Goal: Task Accomplishment & Management: Use online tool/utility

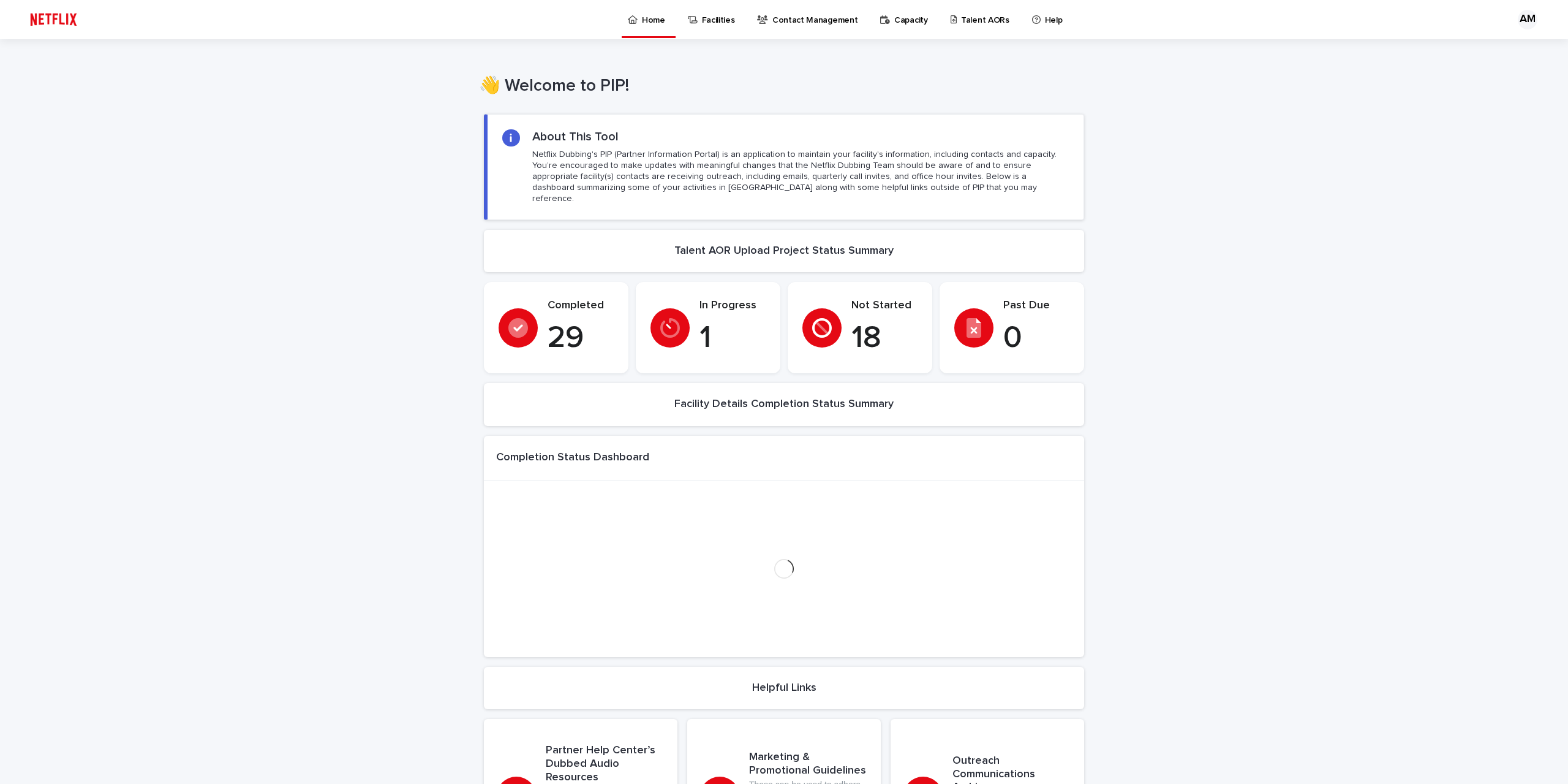
click at [906, 18] on p "Capacity" at bounding box center [911, 12] width 34 height 26
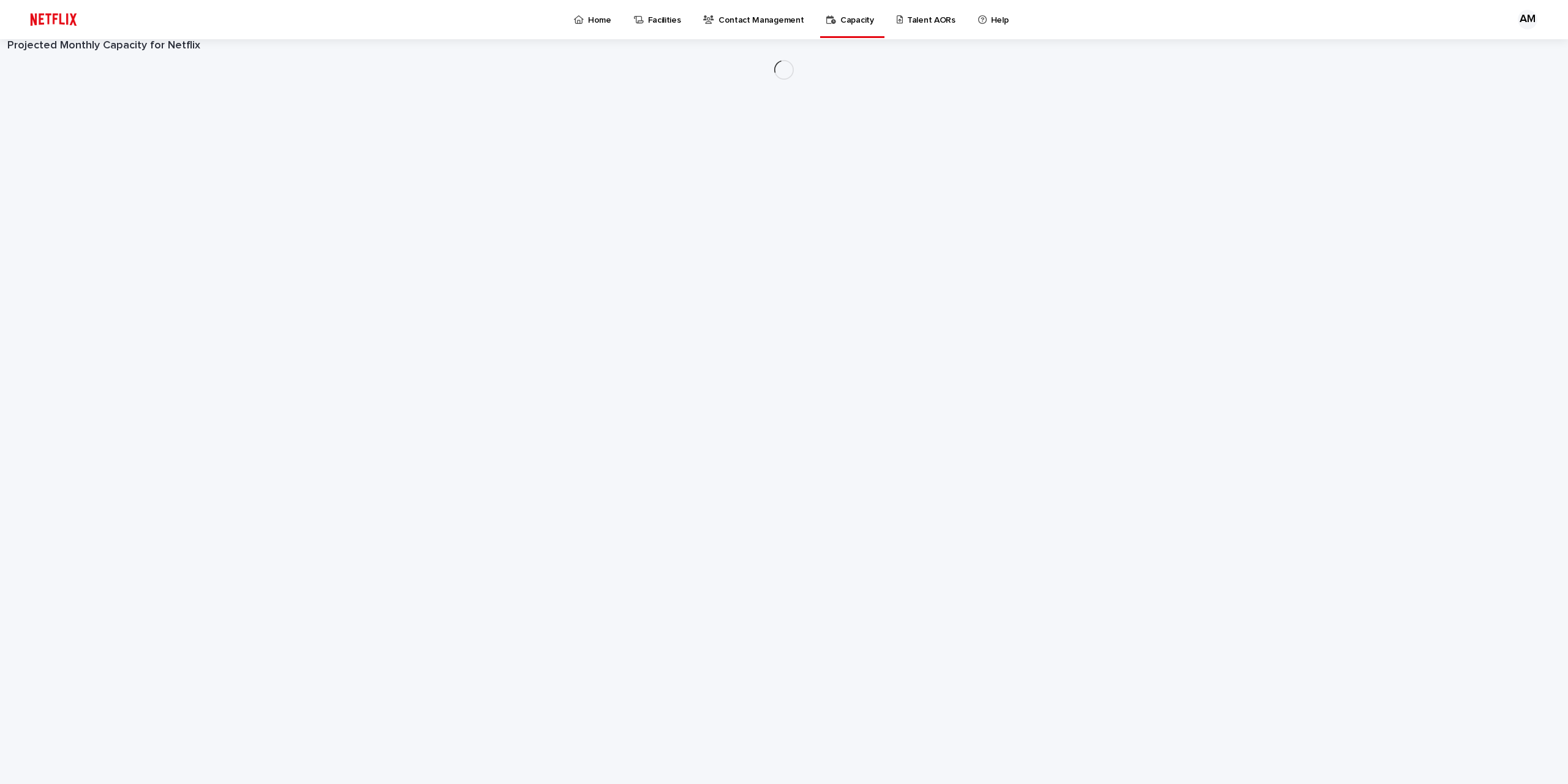
click at [914, 19] on p "Talent AORs" at bounding box center [931, 12] width 48 height 26
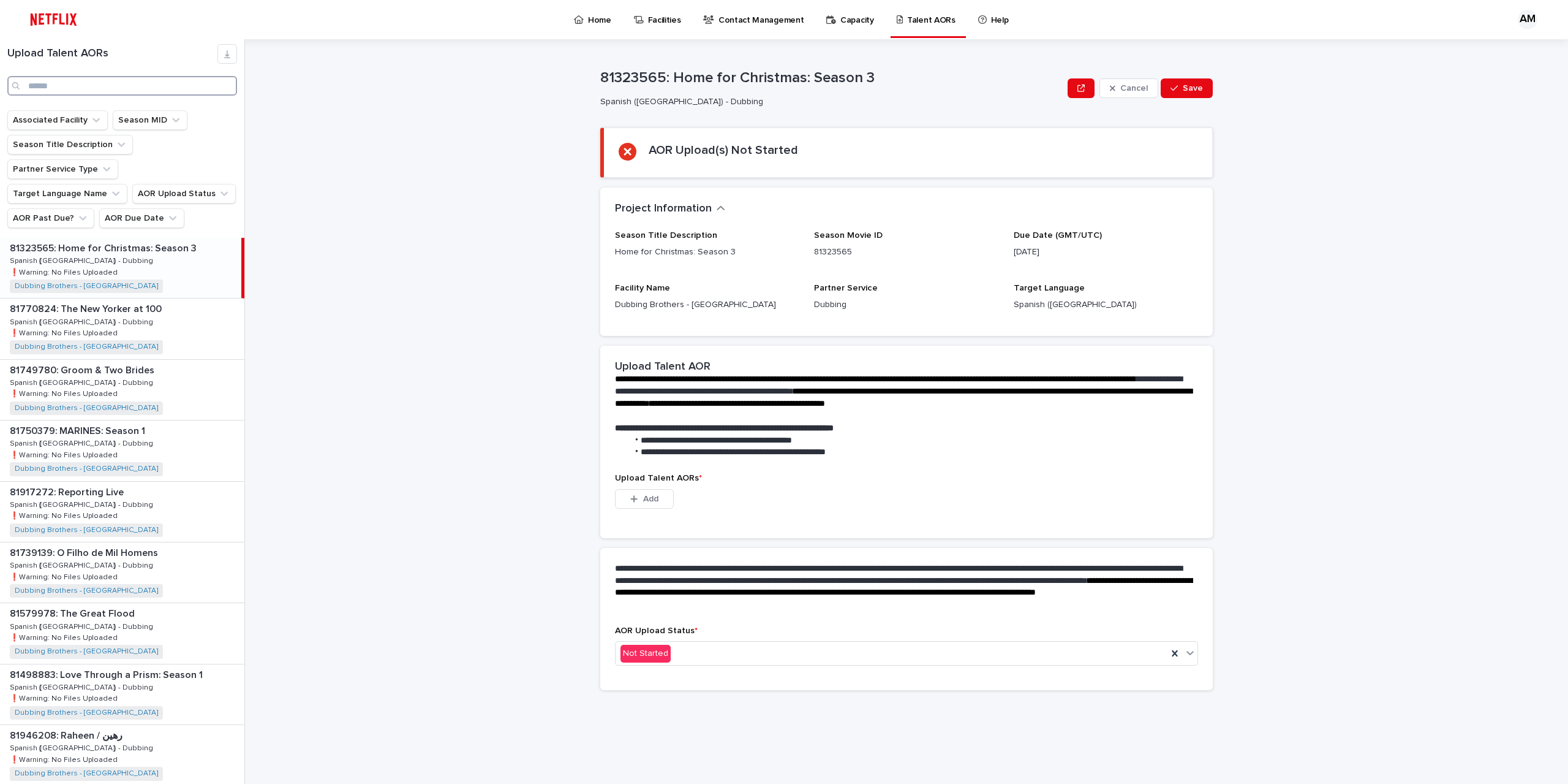
click at [150, 81] on input "Search" at bounding box center [122, 86] width 230 height 20
type input "****"
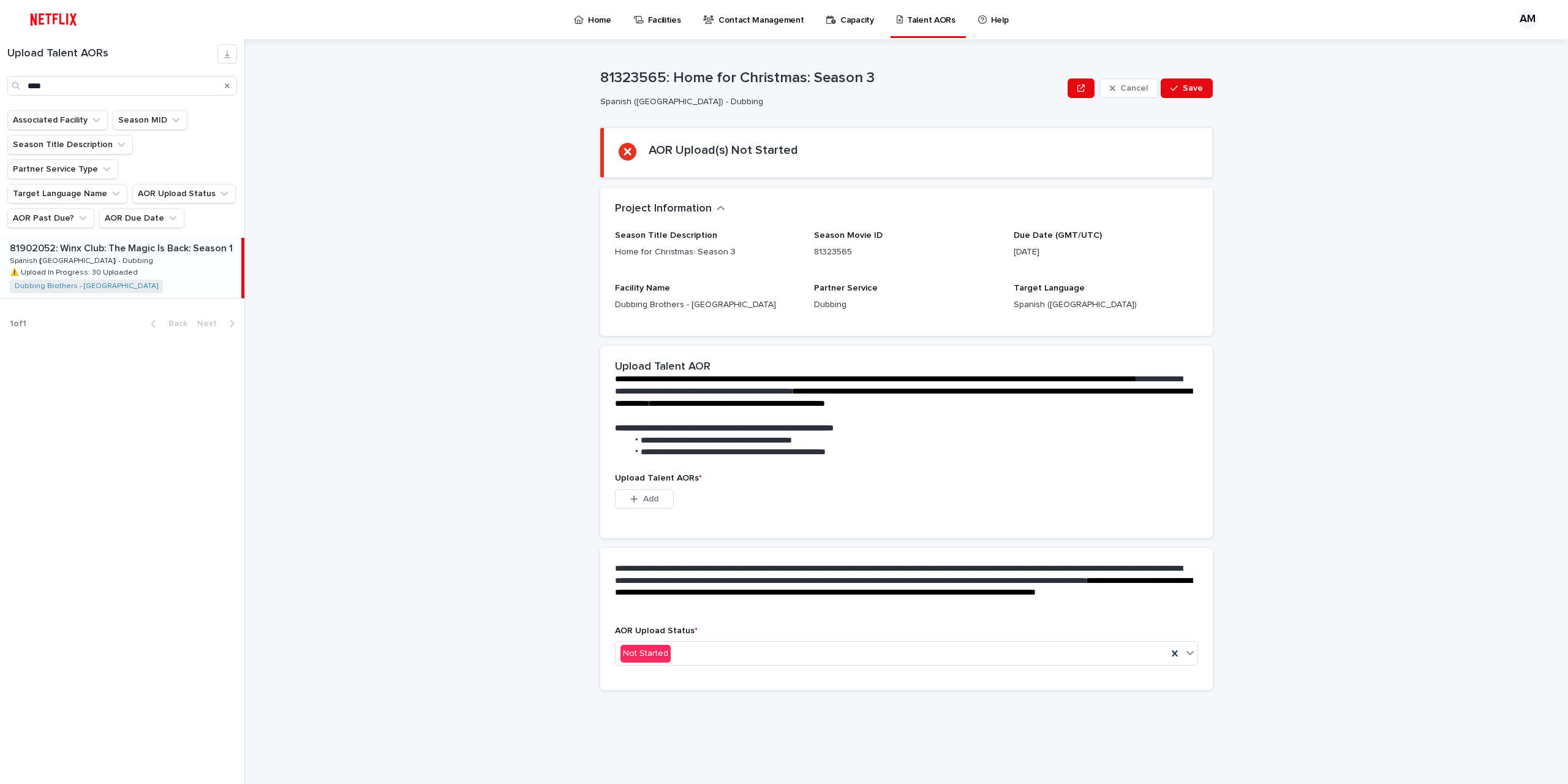
click at [182, 238] on div "81902052: Winx Club: The Magic Is Back: Season 1 81902052: Winx Club: The Magic…" at bounding box center [120, 267] width 241 height 60
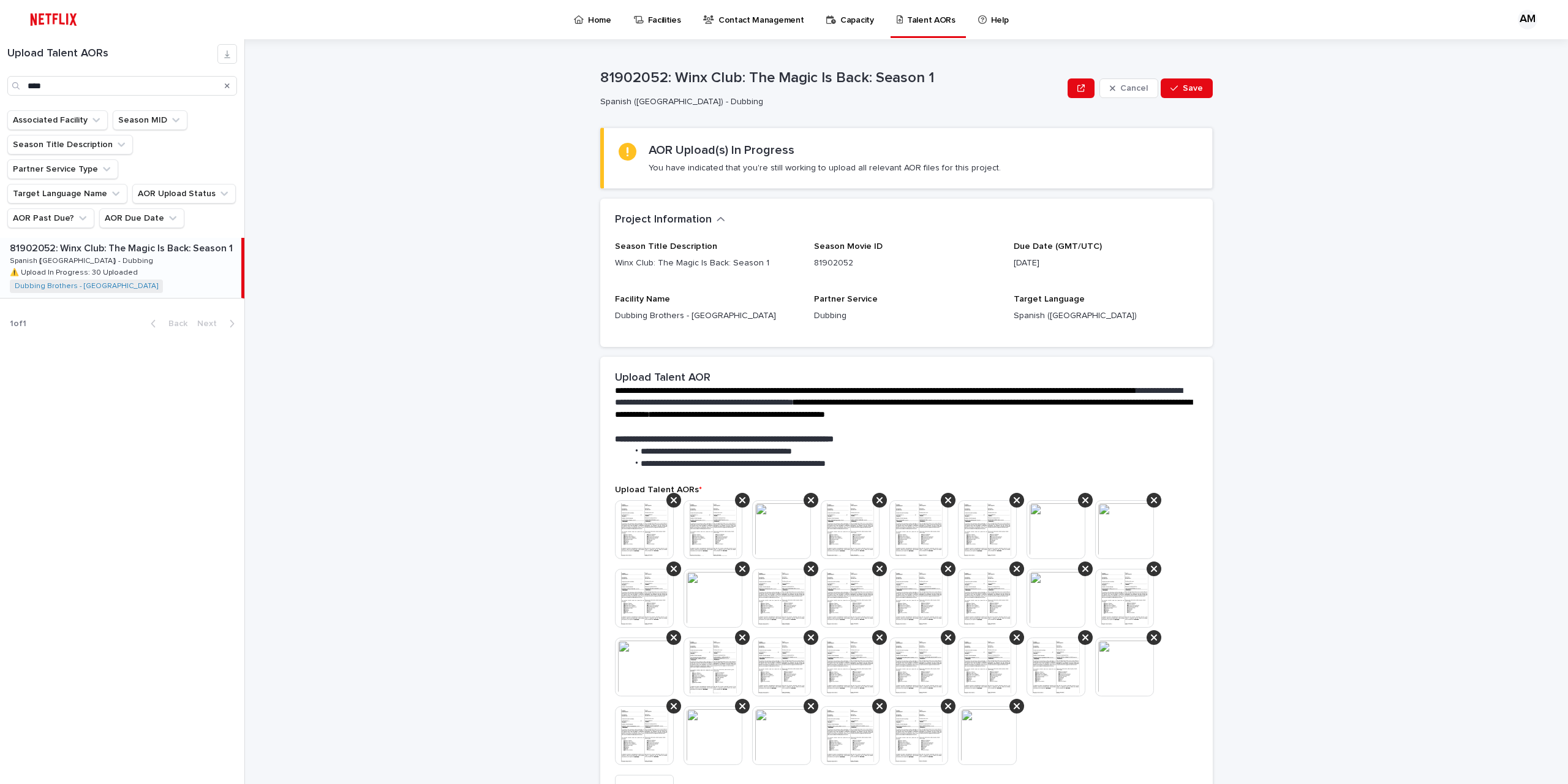
scroll to position [61, 0]
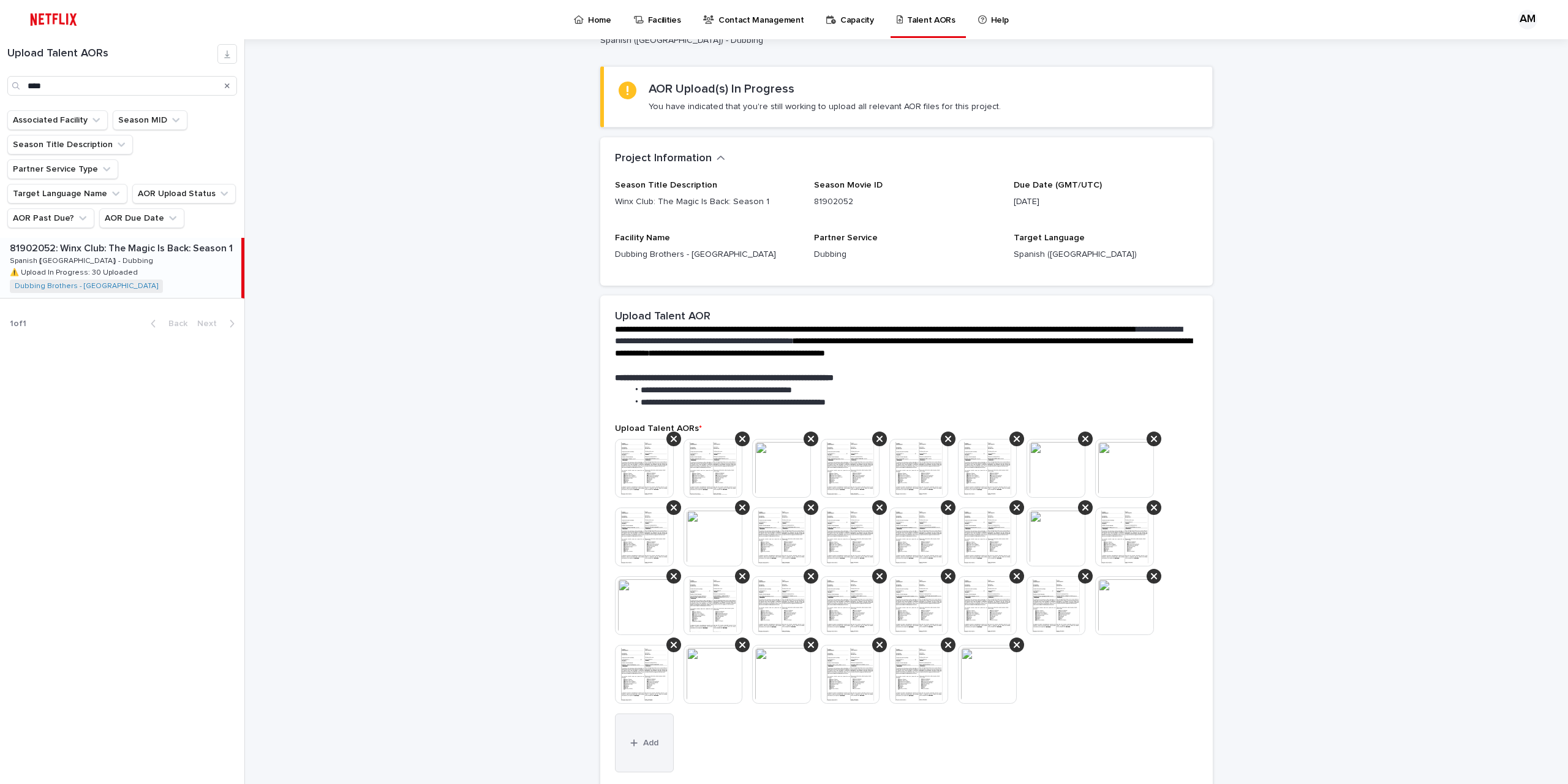
click at [645, 743] on span "Add" at bounding box center [650, 743] width 15 height 9
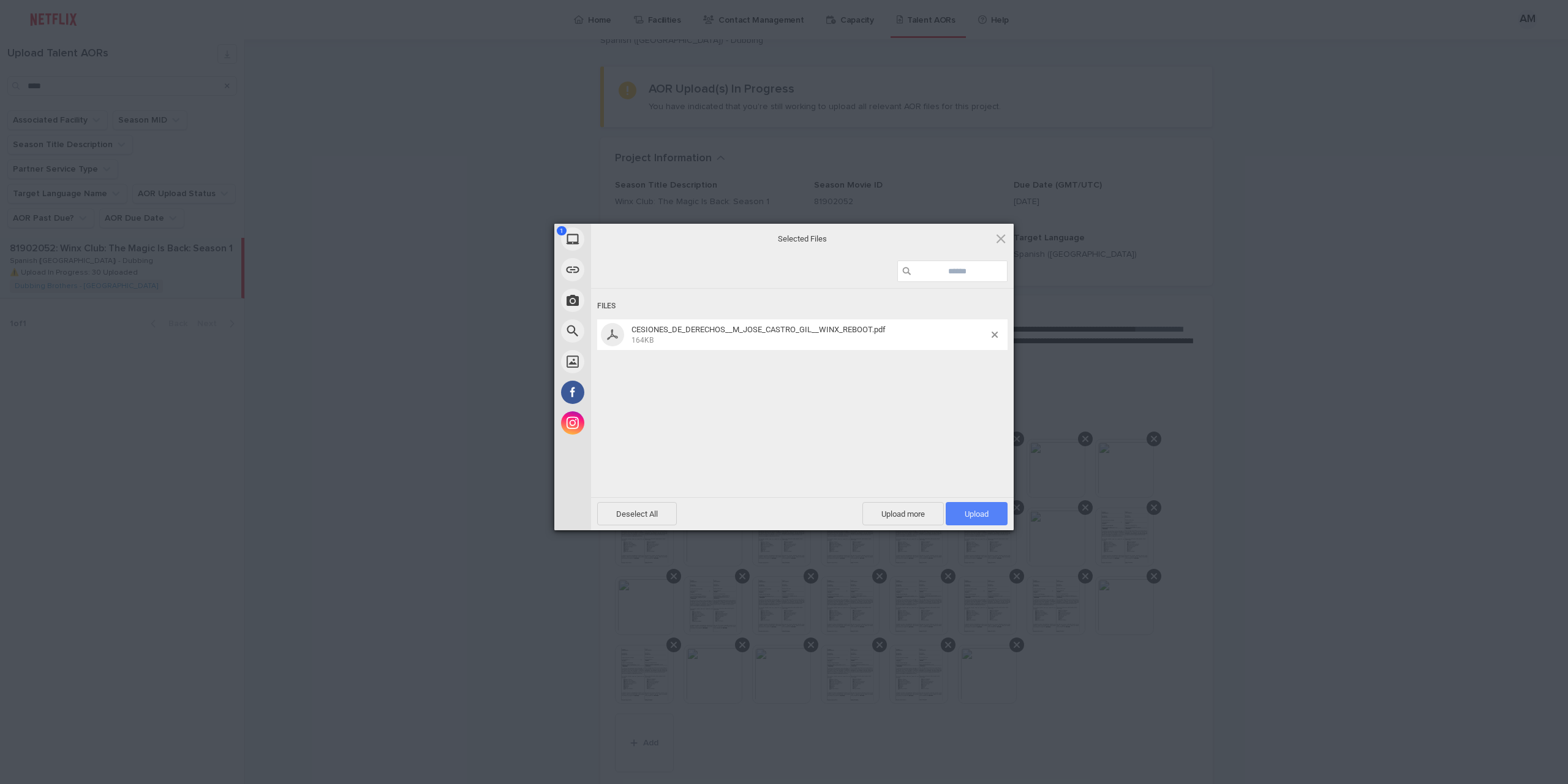
click at [966, 511] on span "Upload 1" at bounding box center [976, 514] width 24 height 9
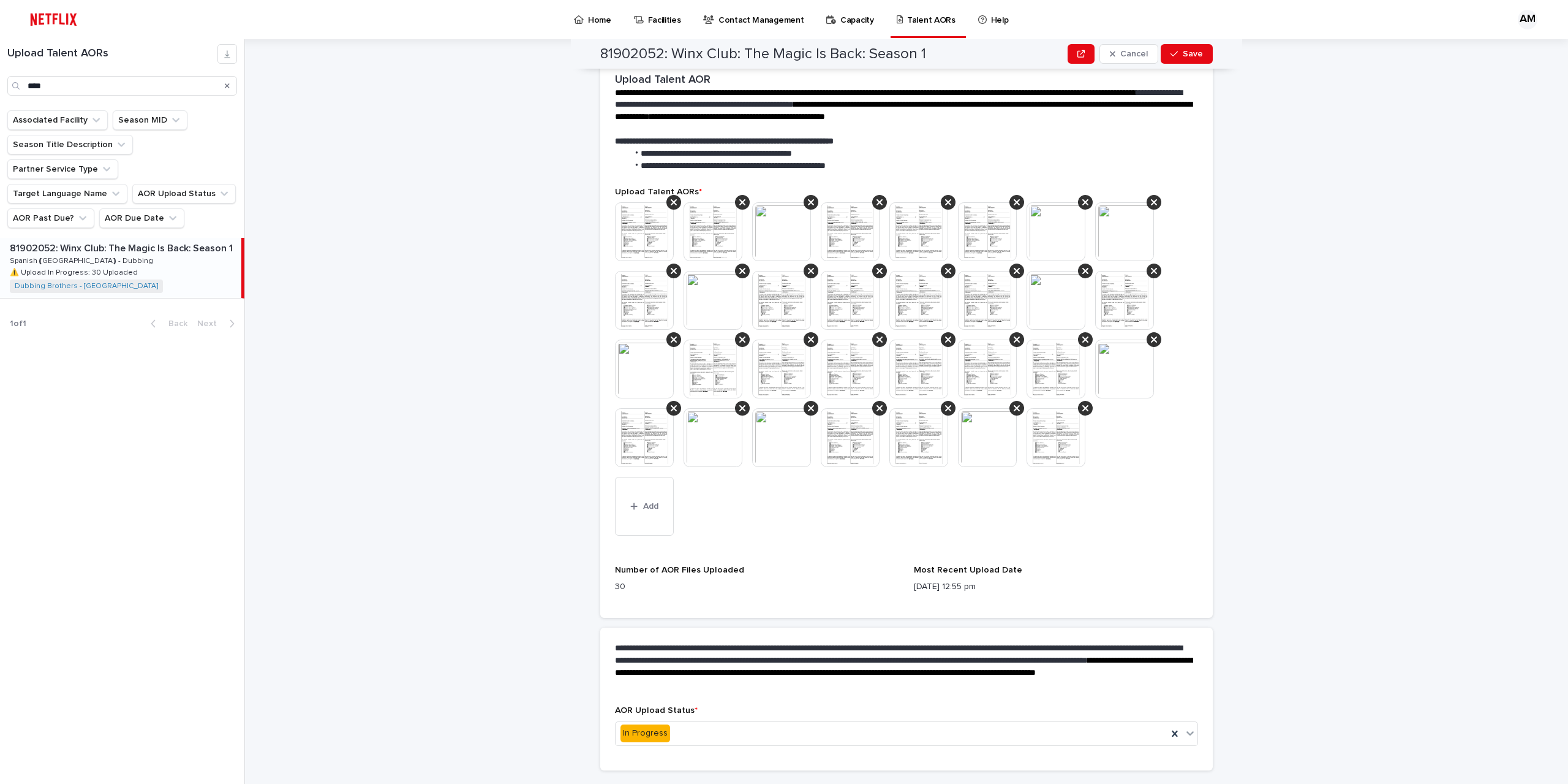
scroll to position [327, 0]
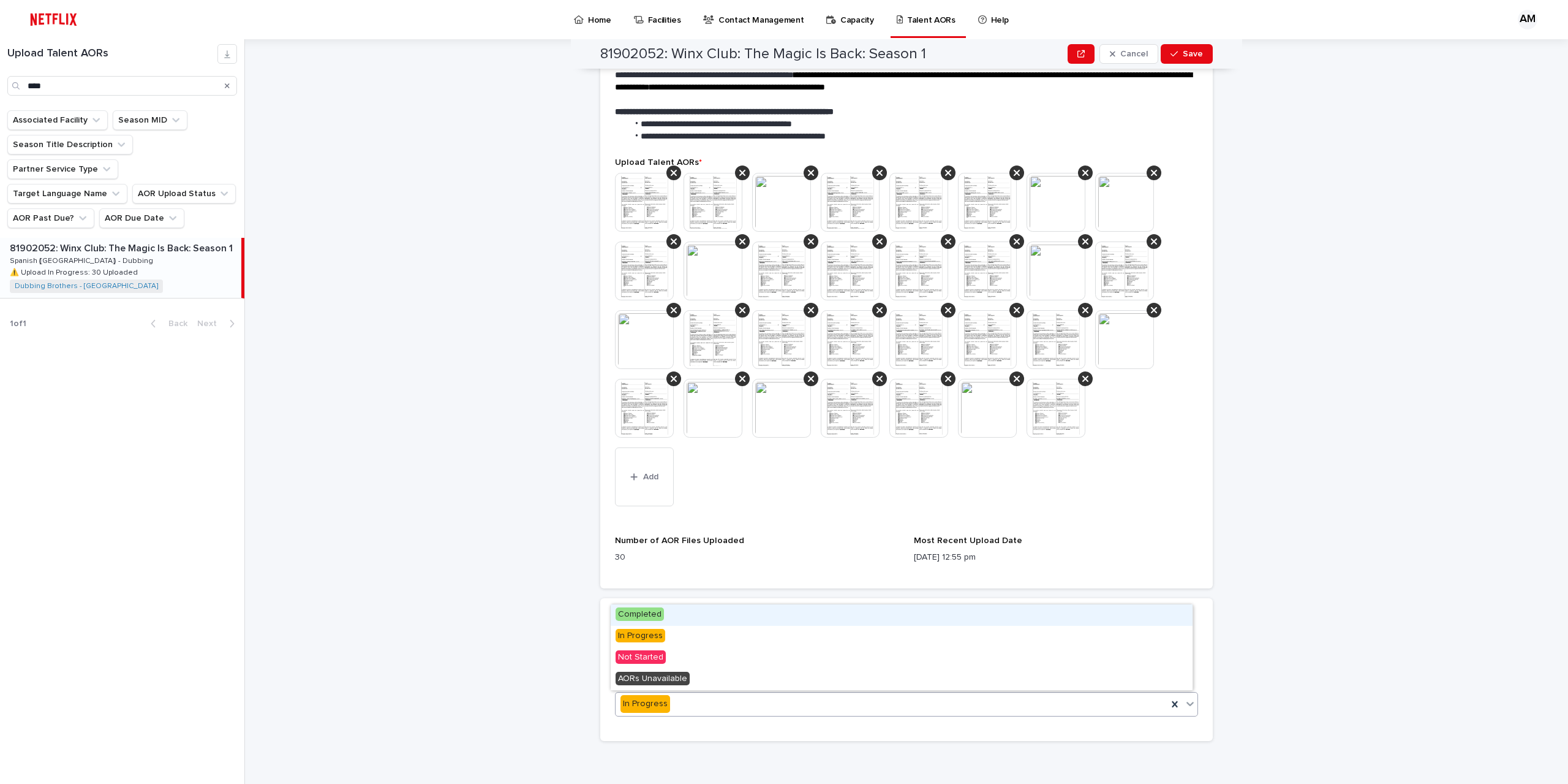
click at [711, 703] on div "In Progress" at bounding box center [891, 704] width 552 height 20
click at [656, 608] on span "Completed" at bounding box center [639, 614] width 48 height 13
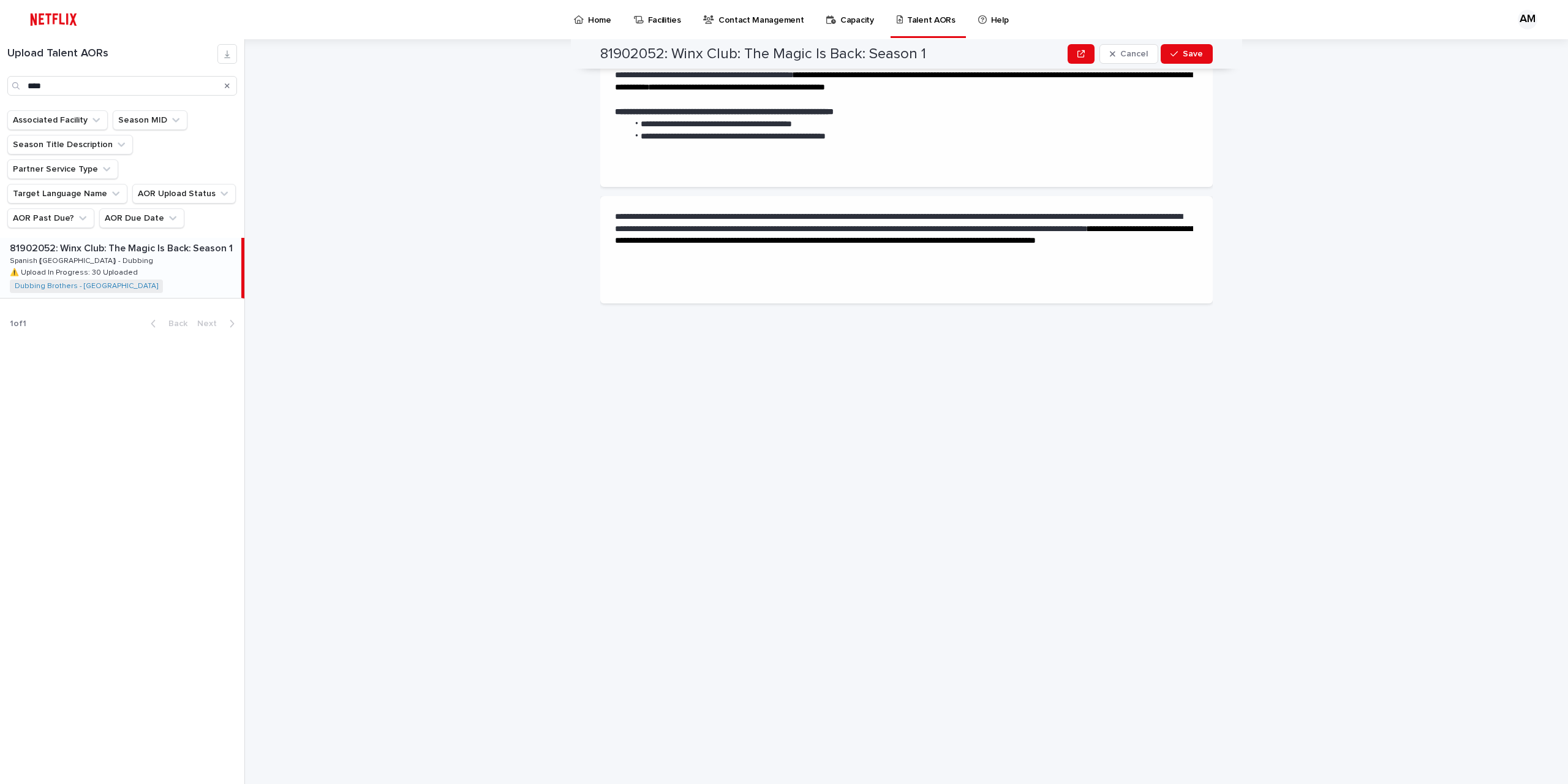
scroll to position [0, 0]
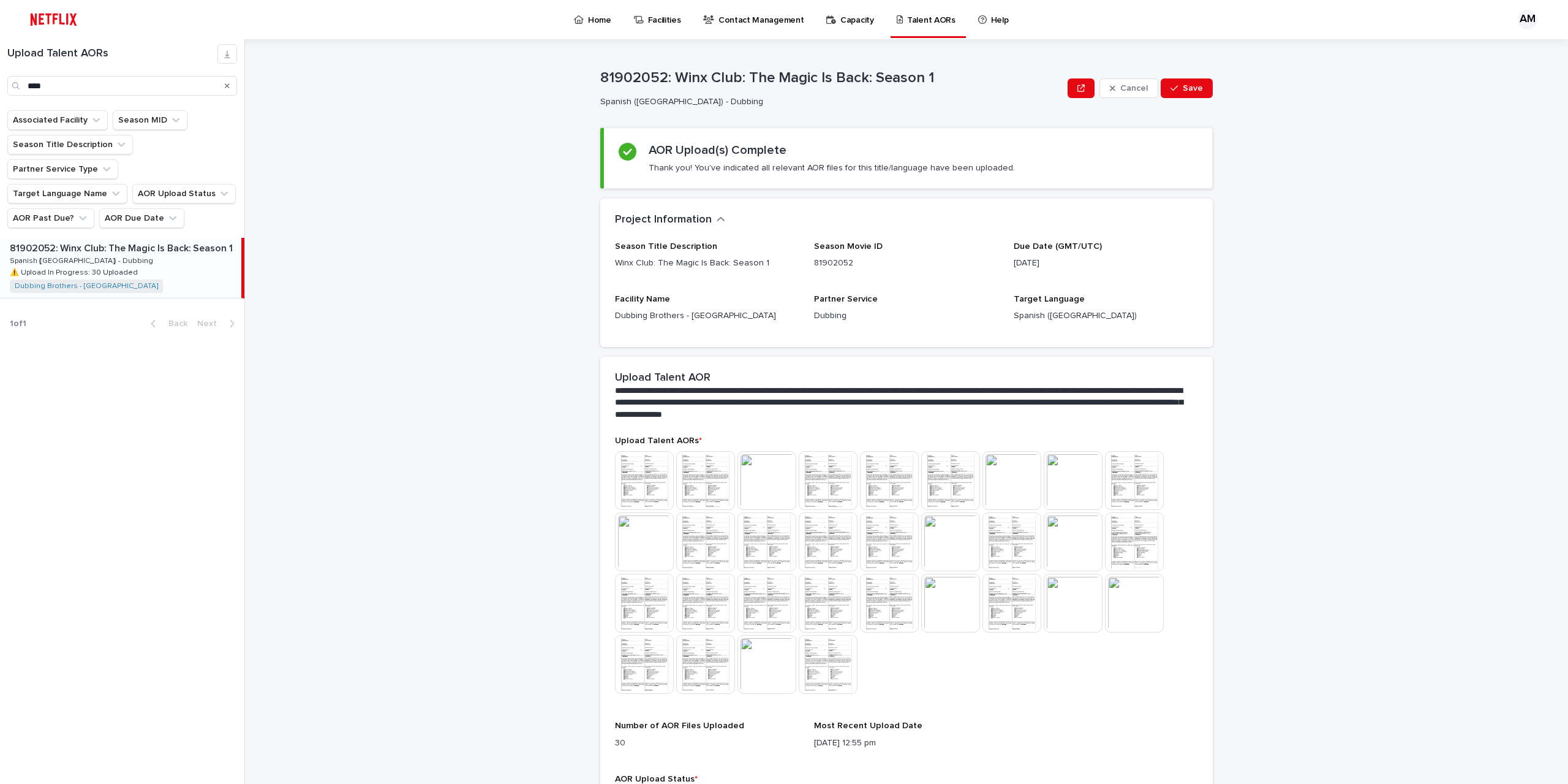
click at [1320, 476] on div "**********" at bounding box center [914, 412] width 1308 height 745
click at [1313, 162] on div "**********" at bounding box center [914, 412] width 1308 height 745
click at [1182, 87] on span "Save" at bounding box center [1192, 88] width 20 height 9
click at [613, 20] on div "Home" at bounding box center [595, 12] width 45 height 26
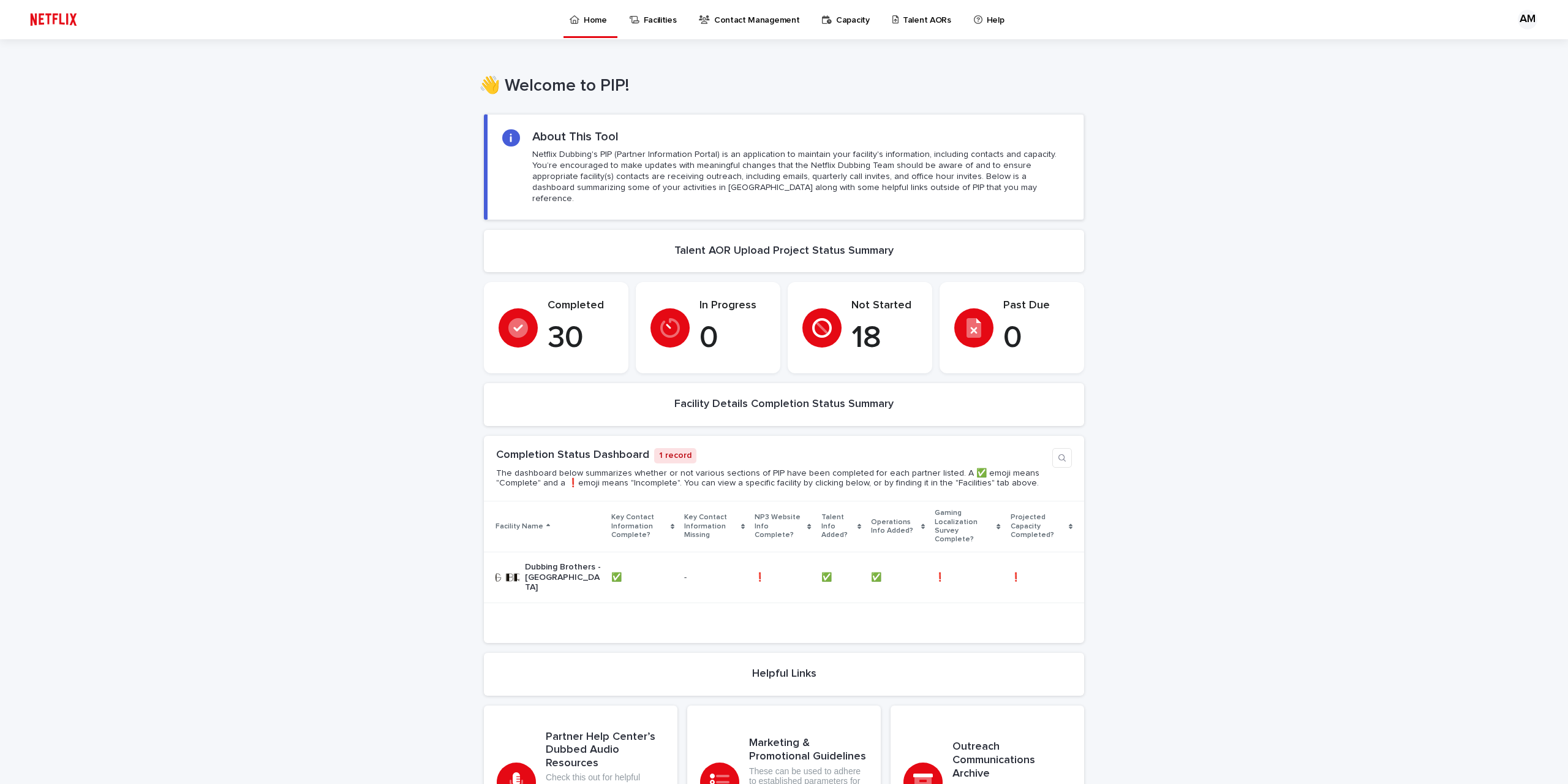
click at [1239, 547] on div "Loading... Saving… Loading... Saving… Loading... Saving… Loading... Saving… Loa…" at bounding box center [784, 516] width 1568 height 829
click at [1264, 203] on div "Loading... Saving… Loading... Saving… Loading... Saving… Loading... Saving… Loa…" at bounding box center [784, 516] width 1568 height 829
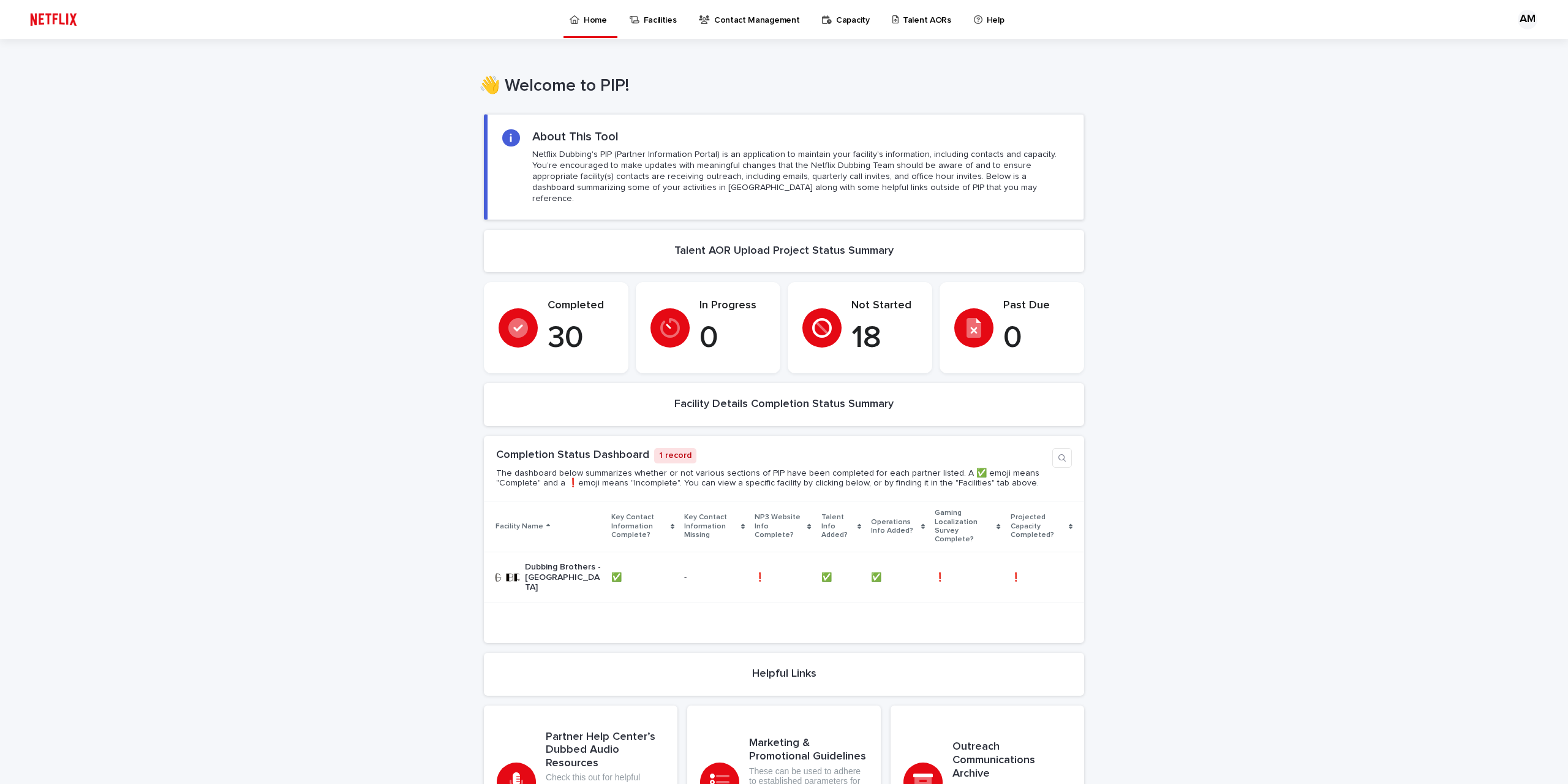
click at [1264, 203] on div "Loading... Saving… Loading... Saving… Loading... Saving… Loading... Saving… Loa…" at bounding box center [784, 516] width 1568 height 829
